Goal: Information Seeking & Learning: Check status

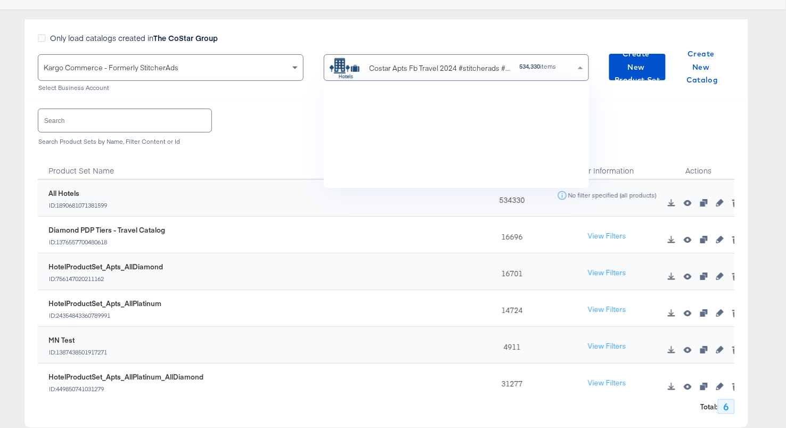
scroll to position [105, 266]
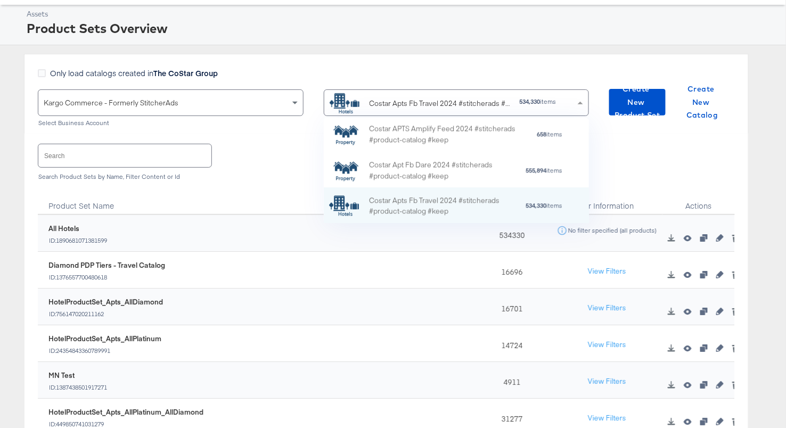
click at [255, 43] on div "Assets Product Sets Overview Only load catalogs created in The CoStar Group Kar…" at bounding box center [393, 246] width 786 height 482
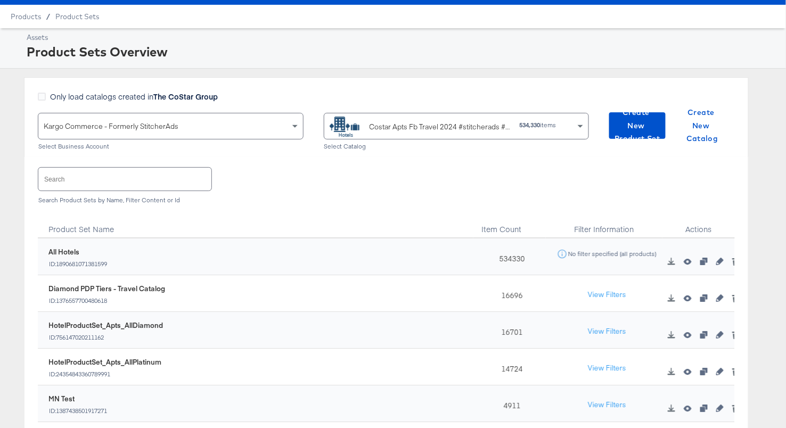
scroll to position [0, 0]
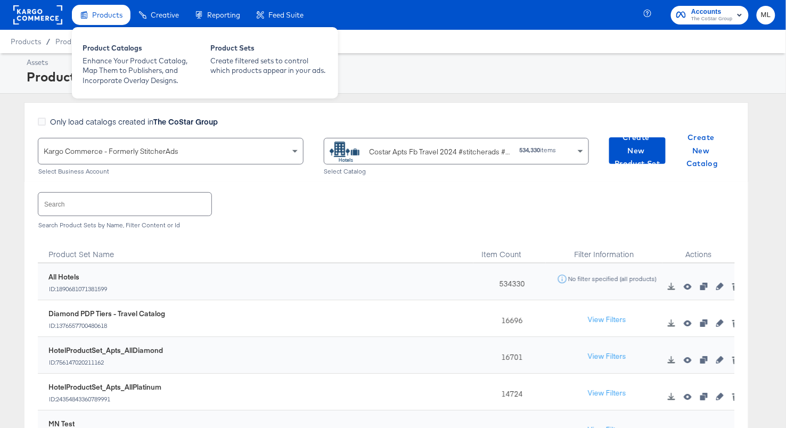
click at [105, 15] on span "Products" at bounding box center [107, 15] width 30 height 9
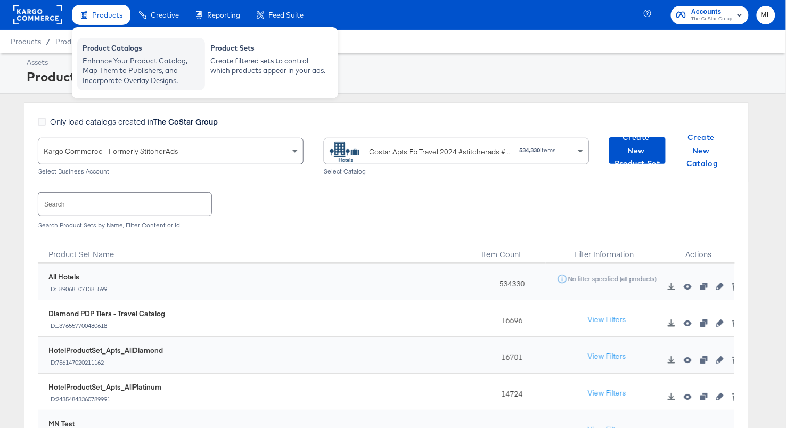
click at [108, 54] on div "Product Catalogs" at bounding box center [141, 49] width 117 height 13
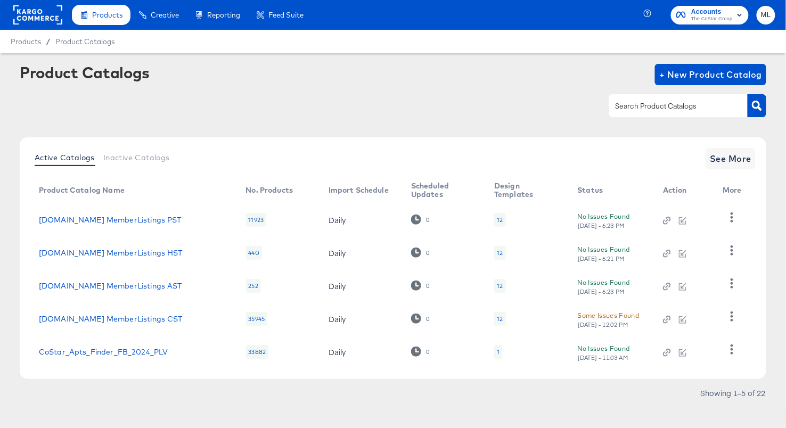
click at [31, 12] on rect at bounding box center [37, 14] width 49 height 19
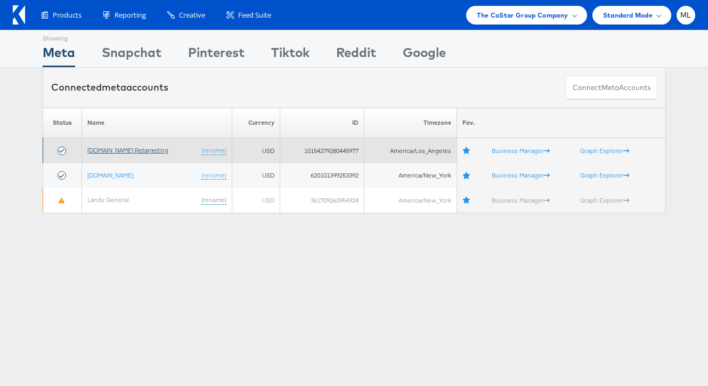
click at [149, 151] on link "Apartments.com Retargeting" at bounding box center [127, 150] width 81 height 8
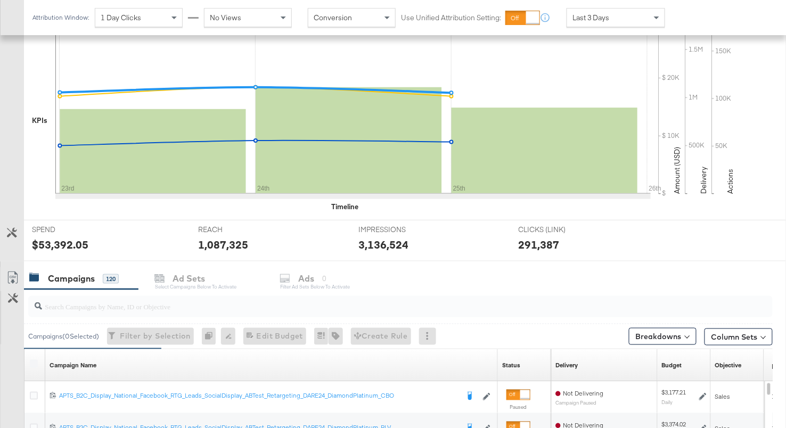
scroll to position [222, 0]
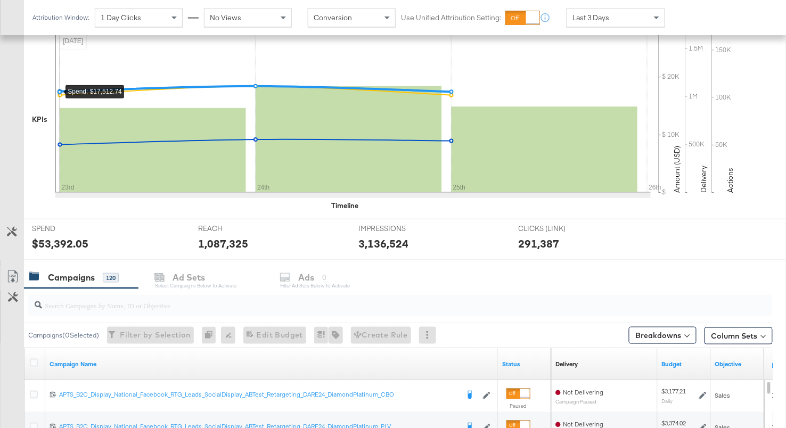
click at [606, 18] on span "Last 3 Days" at bounding box center [590, 18] width 37 height 10
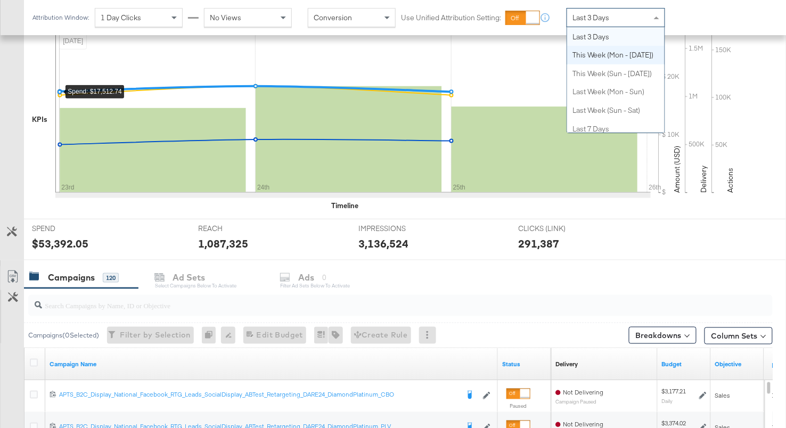
scroll to position [0, 0]
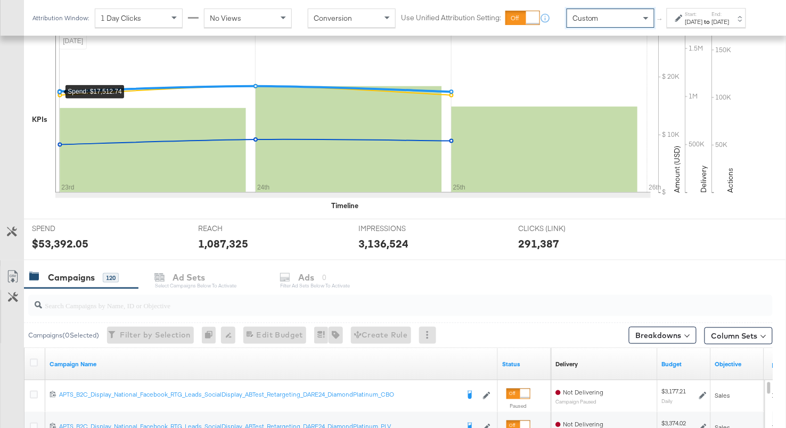
click at [685, 26] on div "Aug 26th 2025" at bounding box center [694, 22] width 18 height 9
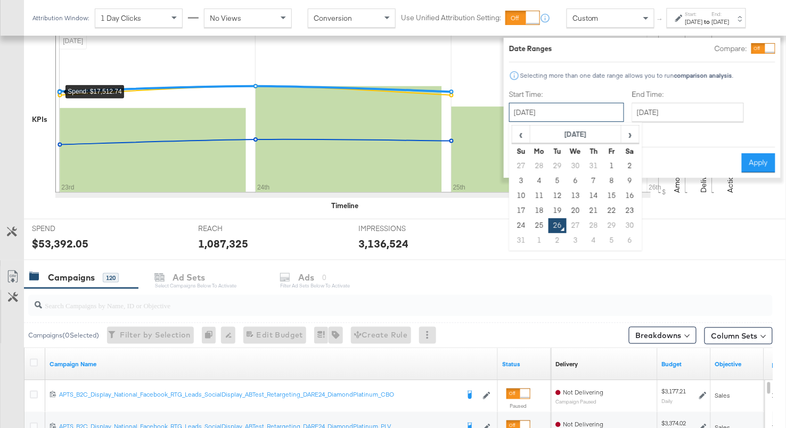
click at [536, 119] on input "August 26th 2025" at bounding box center [566, 112] width 115 height 19
drag, startPoint x: 544, startPoint y: 195, endPoint x: 552, endPoint y: 191, distance: 9.3
click at [549, 193] on td "12" at bounding box center [558, 196] width 18 height 15
type input "August 12th 2025"
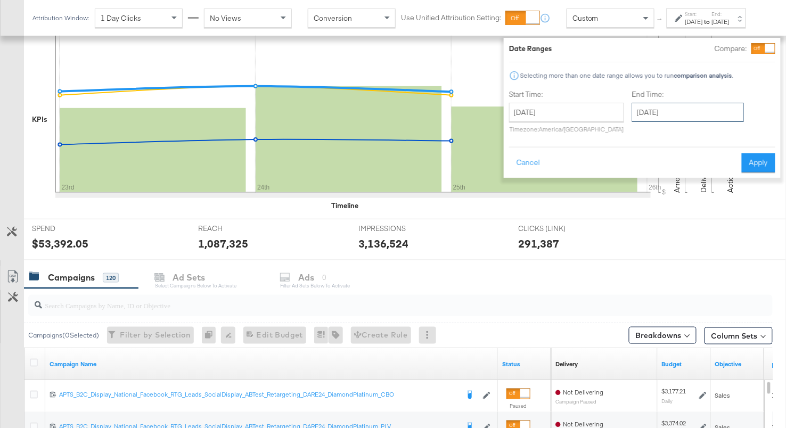
click at [642, 117] on input "August 26th 2025" at bounding box center [688, 112] width 112 height 19
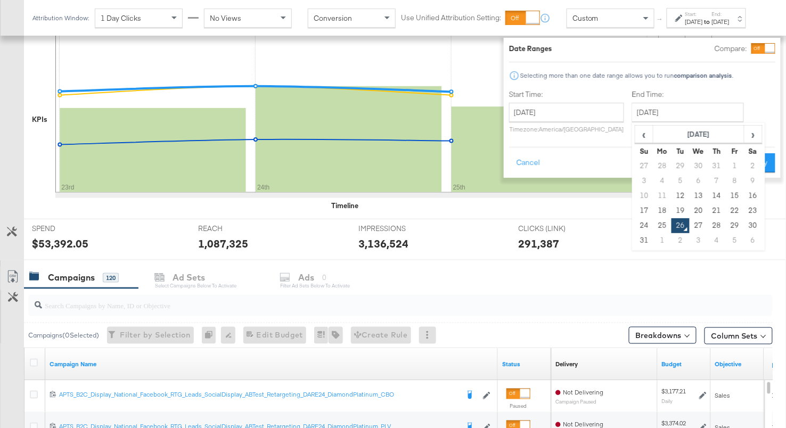
drag, startPoint x: 641, startPoint y: 224, endPoint x: 697, endPoint y: 184, distance: 68.7
click at [653, 222] on td "25" at bounding box center [662, 225] width 18 height 15
type input "August 25th 2025"
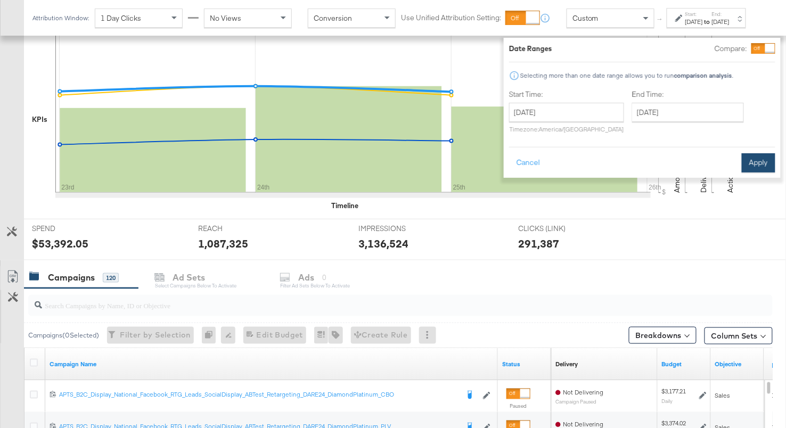
click at [748, 166] on button "Apply" at bounding box center [759, 162] width 34 height 19
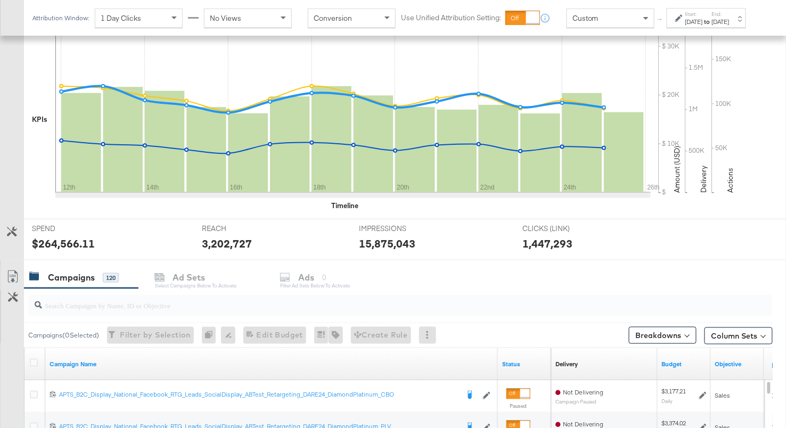
click at [118, 302] on input "search" at bounding box center [374, 301] width 664 height 21
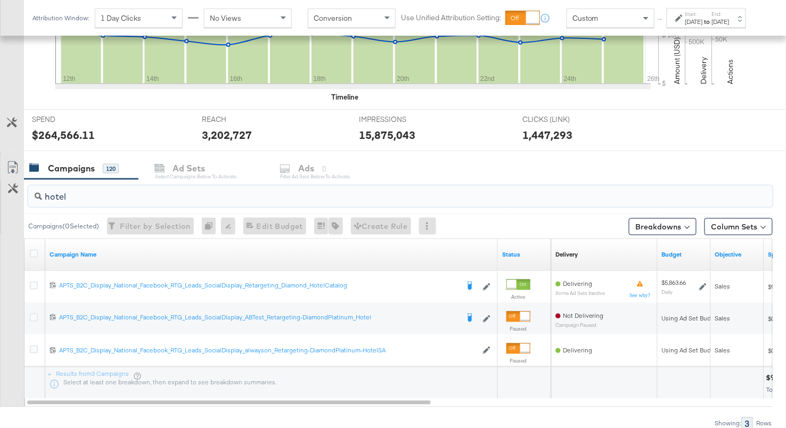
scroll to position [348, 0]
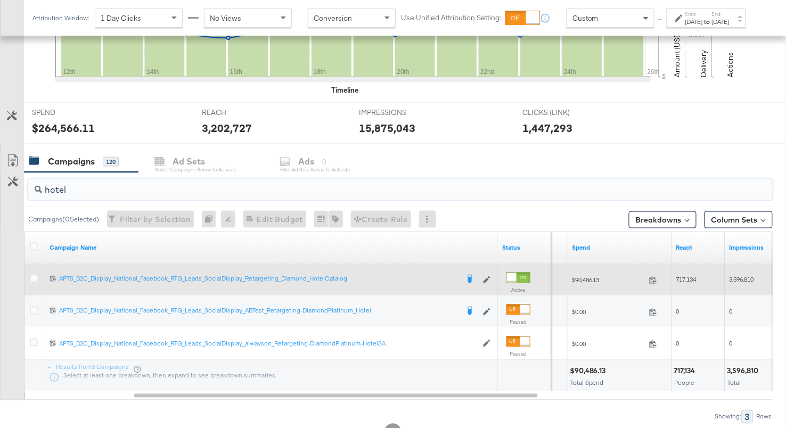
click at [589, 280] on span "$90,486.13" at bounding box center [608, 280] width 73 height 8
copy span "90,486.13"
click at [687, 276] on span "717,134" at bounding box center [686, 280] width 20 height 8
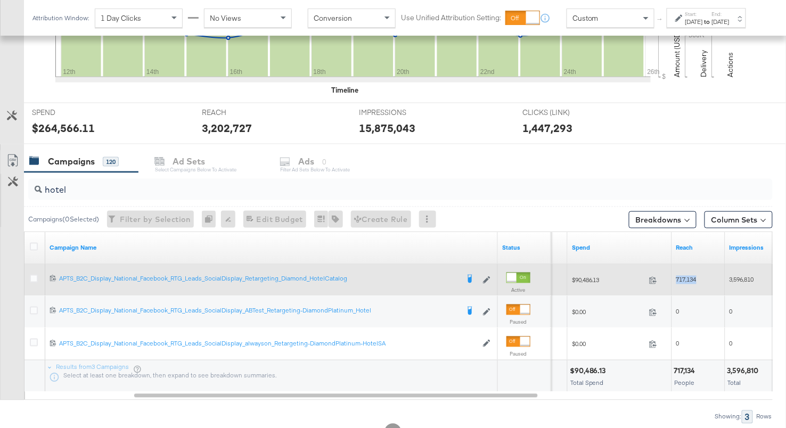
copy span "717,134"
click at [745, 279] on span "3,596,810" at bounding box center [742, 280] width 24 height 8
copy span "3,596,810"
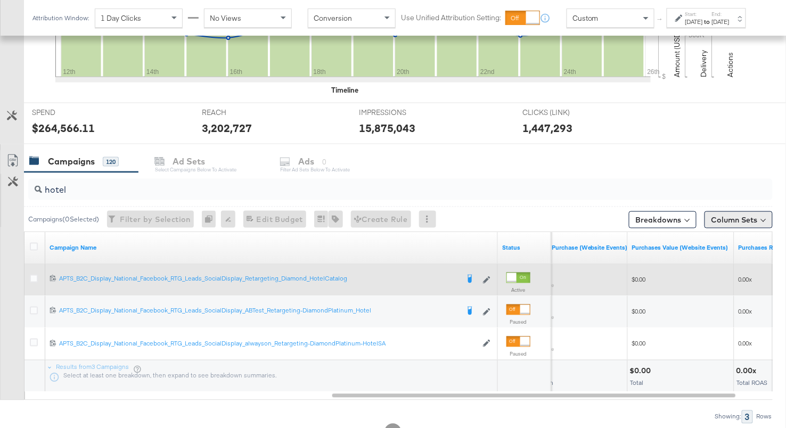
click at [717, 217] on button "Column Sets" at bounding box center [739, 219] width 68 height 17
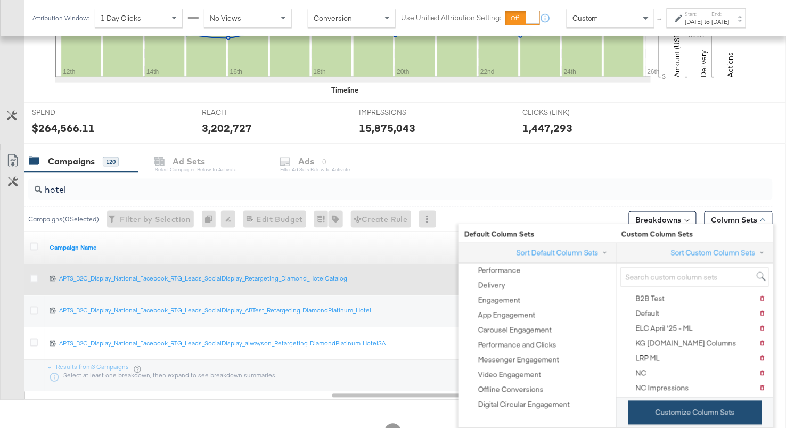
click at [652, 407] on button "Customize Column Sets" at bounding box center [695, 413] width 134 height 24
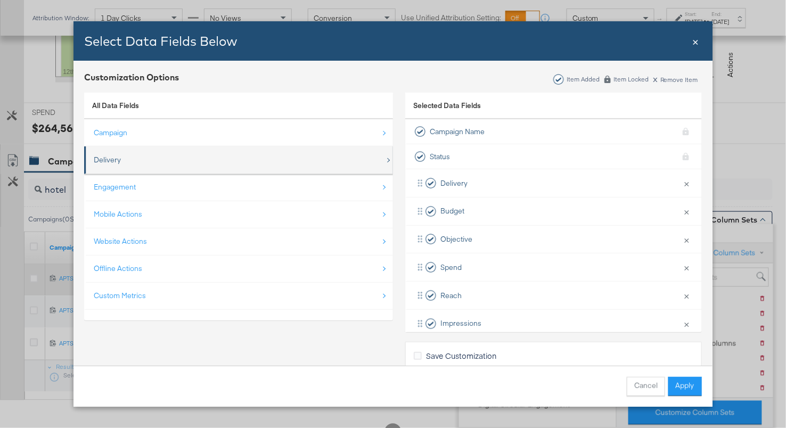
click at [145, 153] on div "Delivery" at bounding box center [239, 160] width 291 height 22
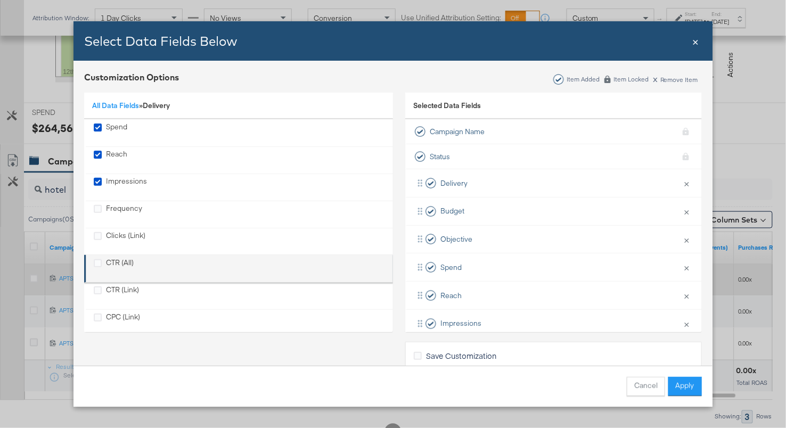
drag, startPoint x: 99, startPoint y: 235, endPoint x: 150, endPoint y: 259, distance: 56.2
click at [100, 235] on icon "Clicks (Link)" at bounding box center [98, 236] width 8 height 8
click at [0, 0] on input "Clicks (Link)" at bounding box center [0, 0] width 0 height 0
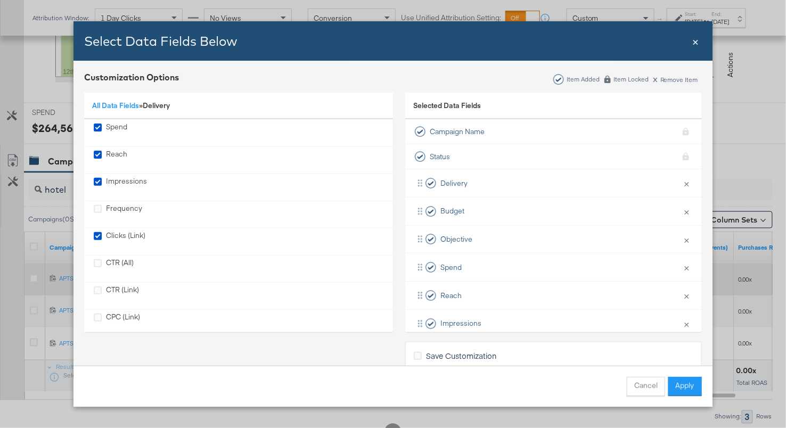
drag, startPoint x: 677, startPoint y: 385, endPoint x: 672, endPoint y: 381, distance: 6.8
click at [678, 384] on button "Apply" at bounding box center [685, 386] width 34 height 19
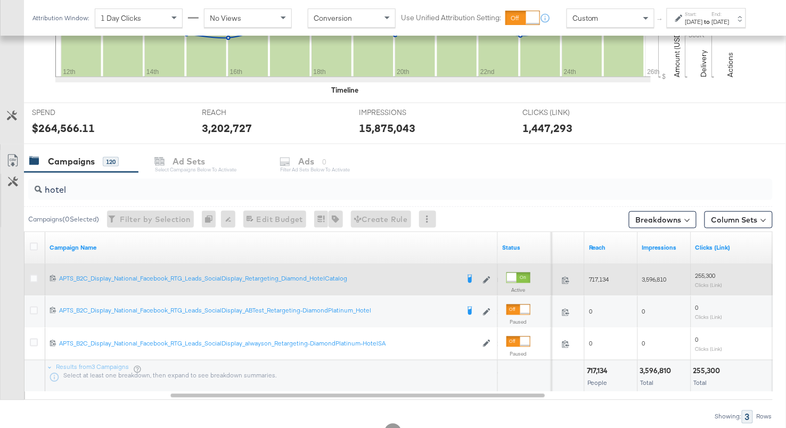
click at [705, 274] on span "255,300" at bounding box center [706, 276] width 20 height 8
copy span "255,300"
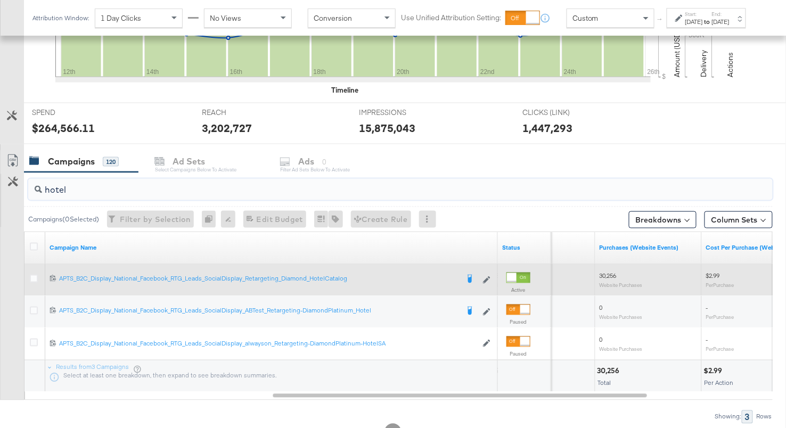
click at [58, 187] on input "hotel" at bounding box center [374, 185] width 664 height 21
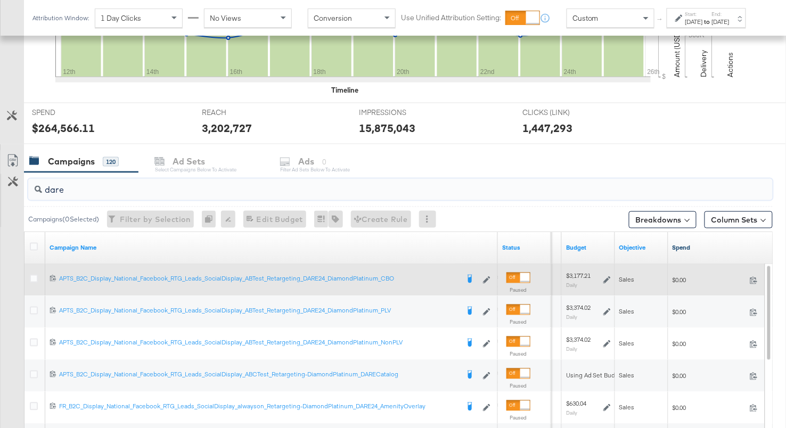
click at [689, 245] on link "Spend" at bounding box center [721, 248] width 96 height 9
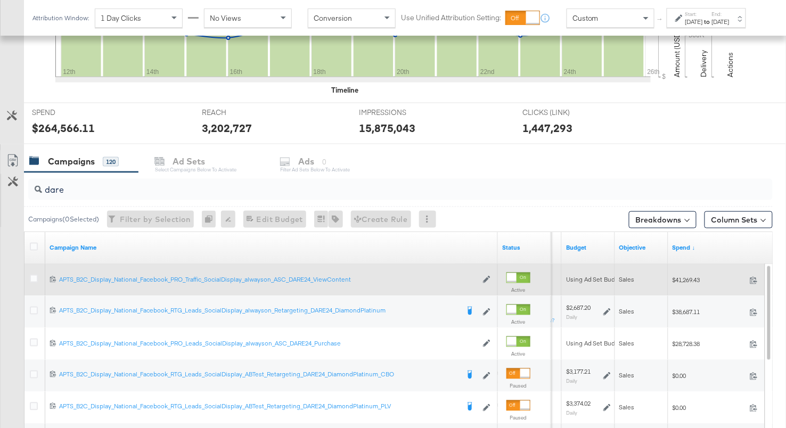
click at [45, 189] on input "dare" at bounding box center [374, 185] width 664 height 21
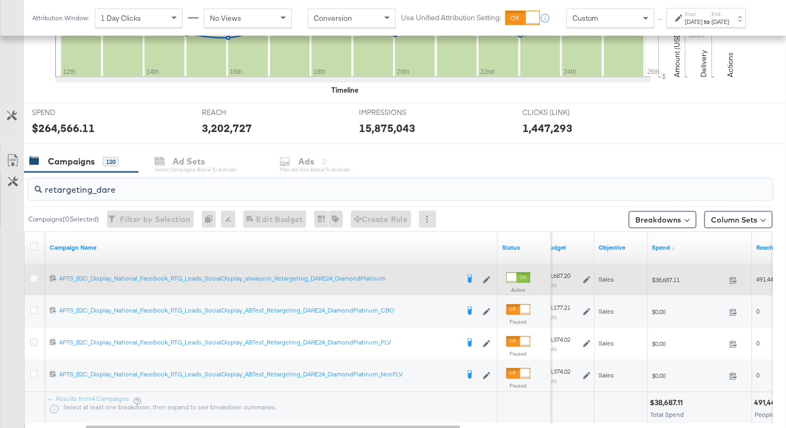
type input "retargeting_dare"
click at [659, 277] on span "$38,687.11" at bounding box center [688, 280] width 73 height 8
copy span "38,687.11"
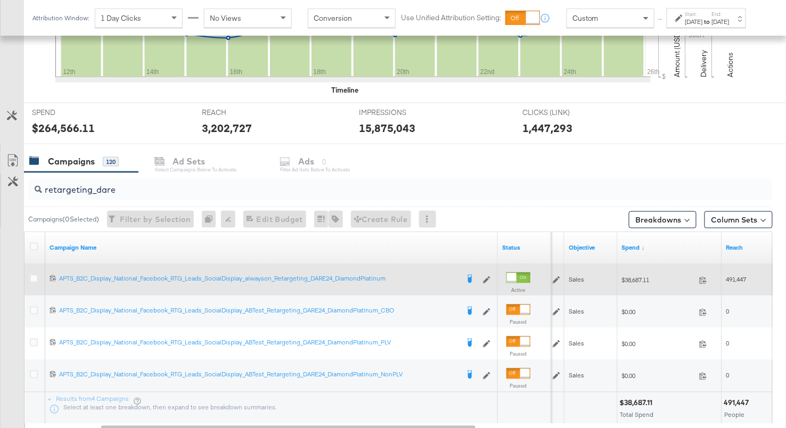
click at [734, 279] on span "491,447" at bounding box center [736, 280] width 20 height 8
copy span "1"
click at [745, 276] on span "491,447" at bounding box center [736, 280] width 20 height 8
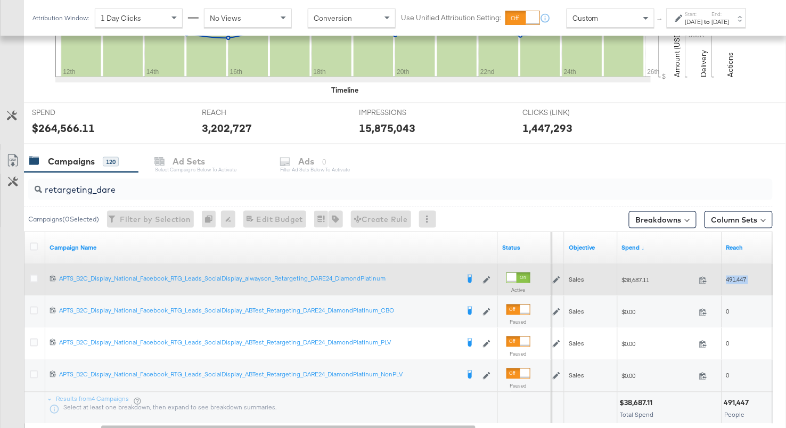
click at [745, 276] on span "491,447" at bounding box center [736, 280] width 20 height 8
copy span "491,447"
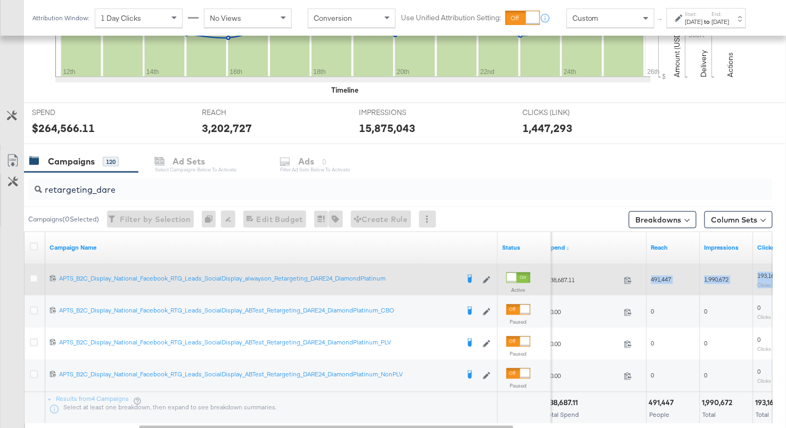
click at [714, 277] on span "1,990,672" at bounding box center [717, 280] width 24 height 8
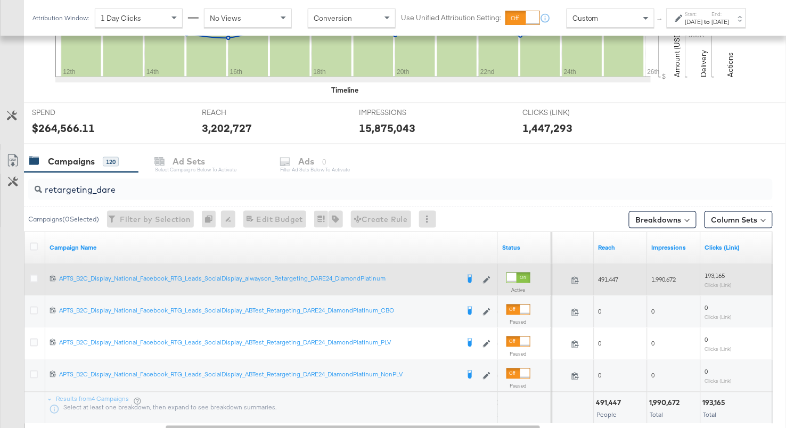
click at [723, 272] on span "193,165" at bounding box center [715, 276] width 20 height 8
copy span "193,165"
